Goal: Transaction & Acquisition: Purchase product/service

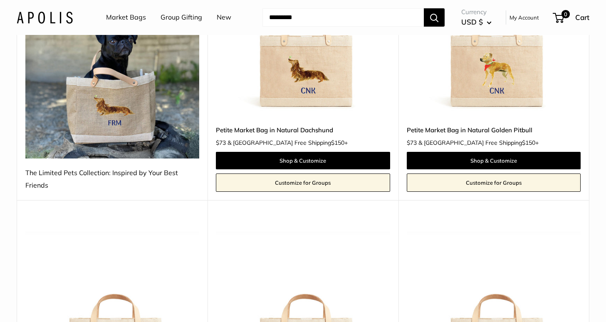
scroll to position [32, 0]
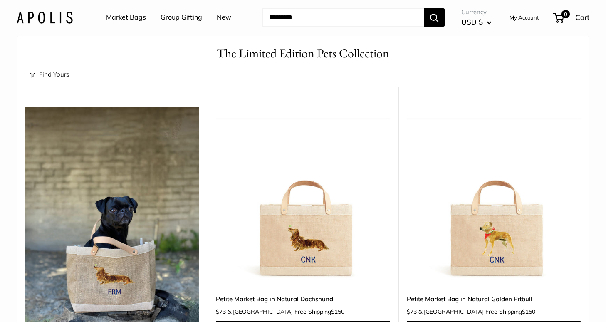
click at [116, 17] on link "Market Bags" at bounding box center [126, 17] width 40 height 12
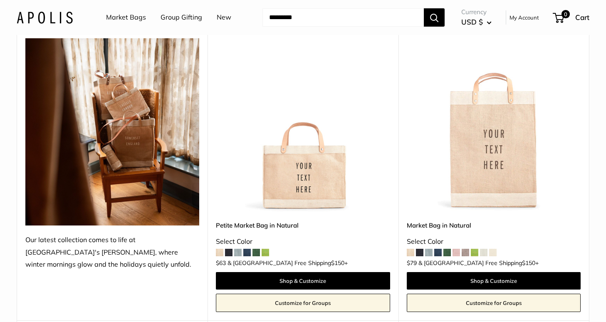
scroll to position [125, 0]
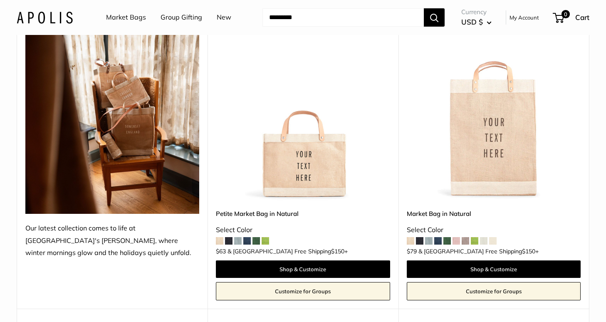
click at [266, 242] on span at bounding box center [265, 240] width 7 height 7
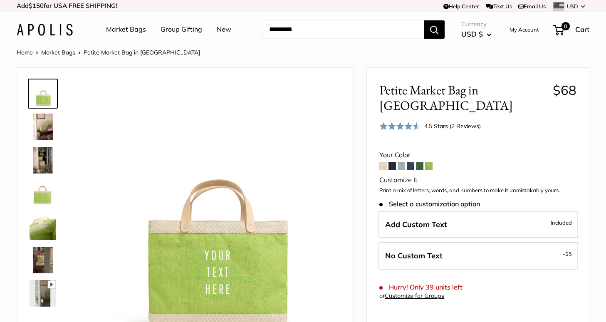
click at [419, 162] on span at bounding box center [419, 165] width 7 height 7
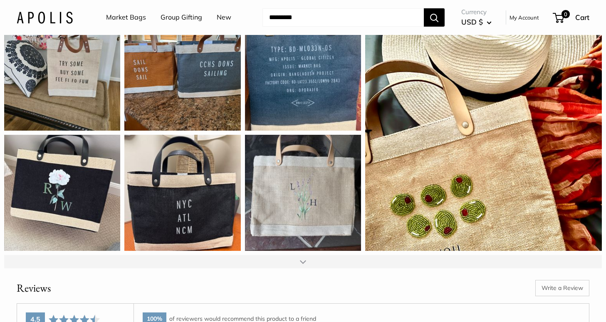
scroll to position [1124, 0]
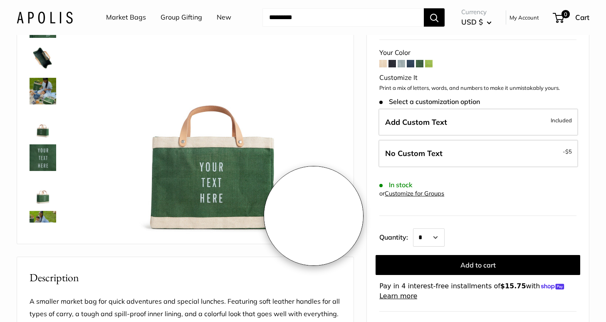
scroll to position [125, 0]
